Goal: Task Accomplishment & Management: Manage account settings

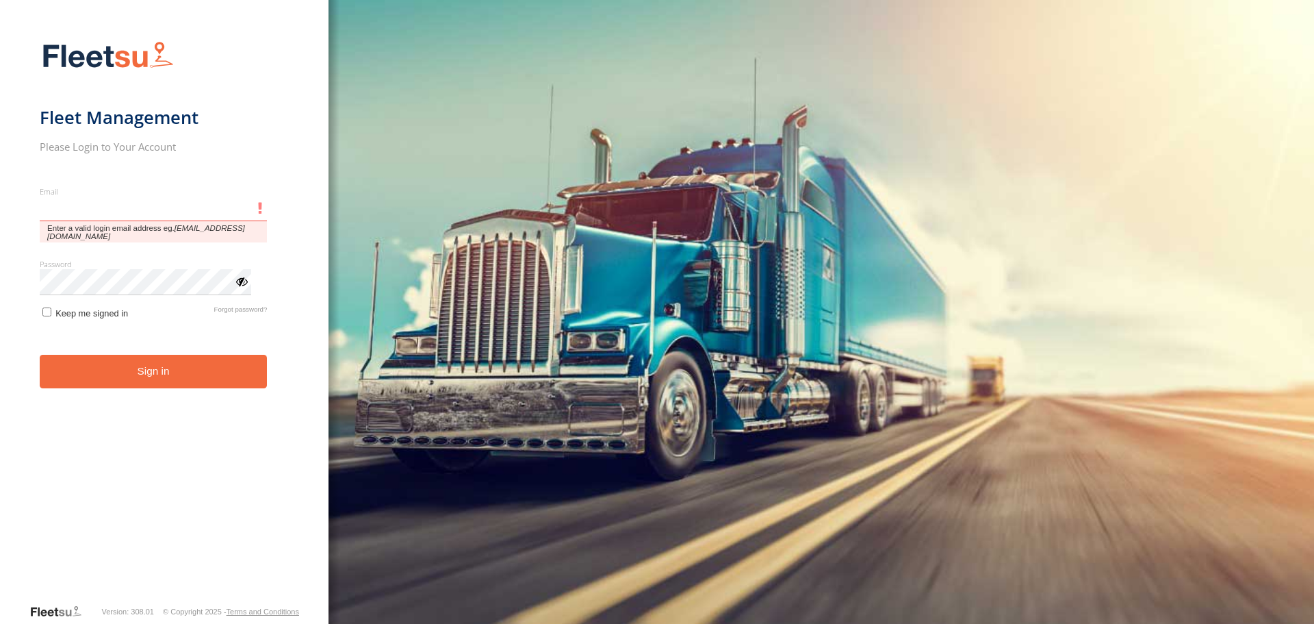
type input "**********"
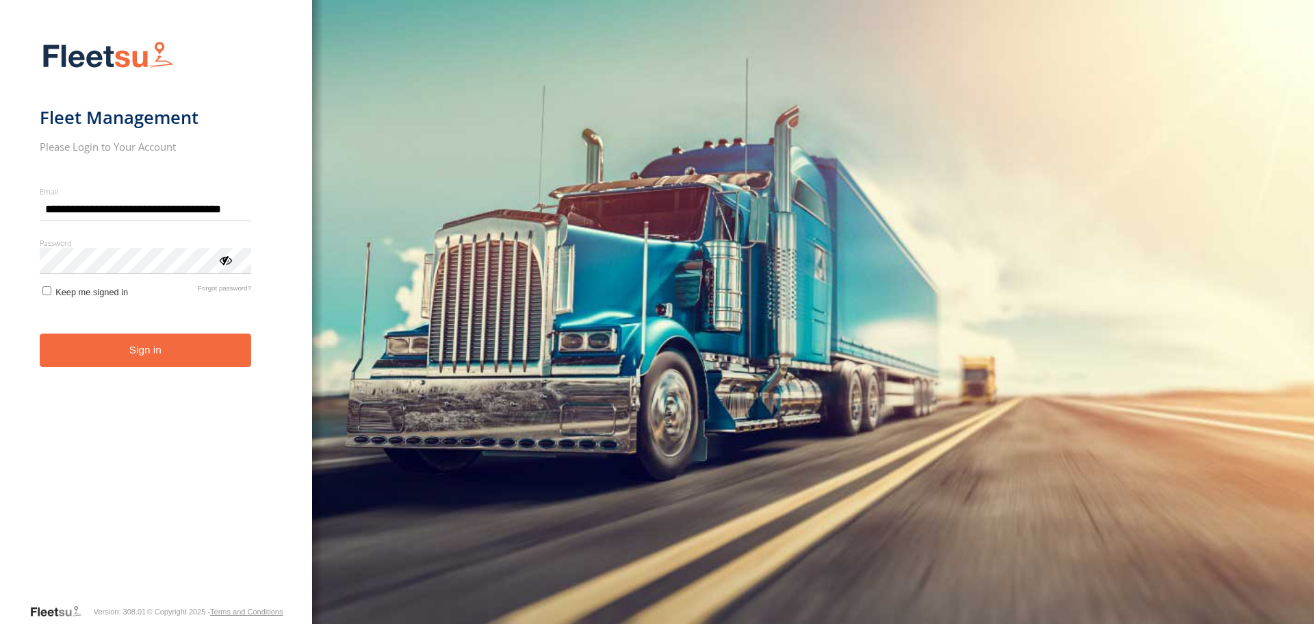
click at [183, 359] on button "Sign in" at bounding box center [145, 350] width 211 height 34
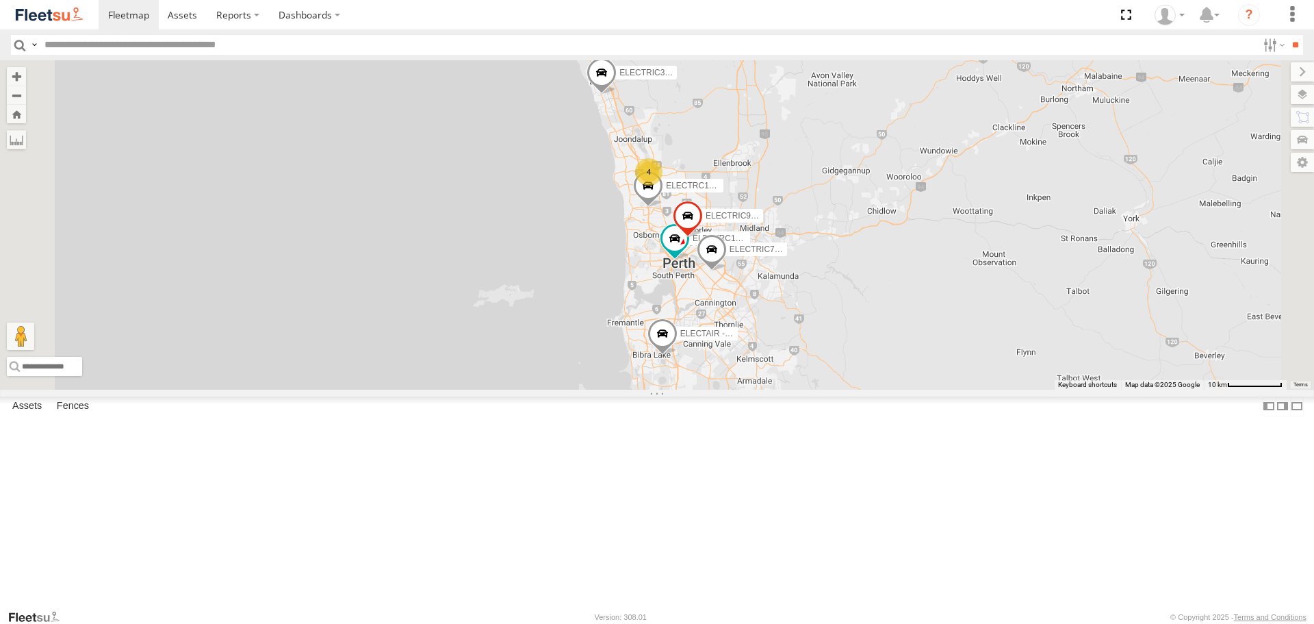
click at [0, 0] on span at bounding box center [0, 0] width 0 height 0
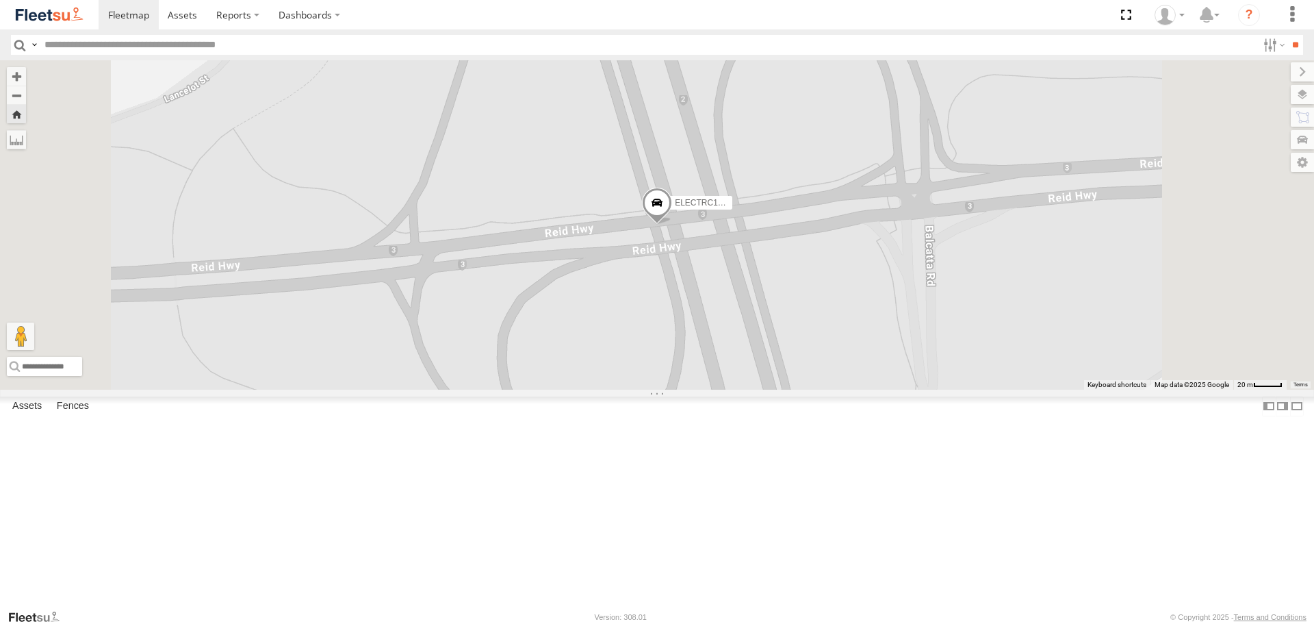
click at [80, 19] on img at bounding box center [49, 14] width 71 height 18
